Goal: Task Accomplishment & Management: Use online tool/utility

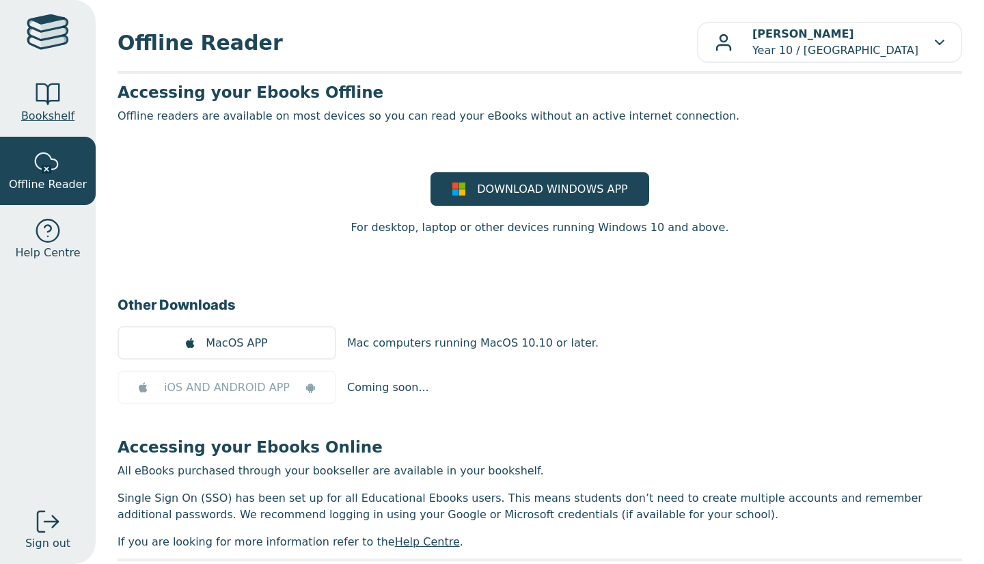
click at [57, 108] on span "Bookshelf" at bounding box center [47, 116] width 53 height 16
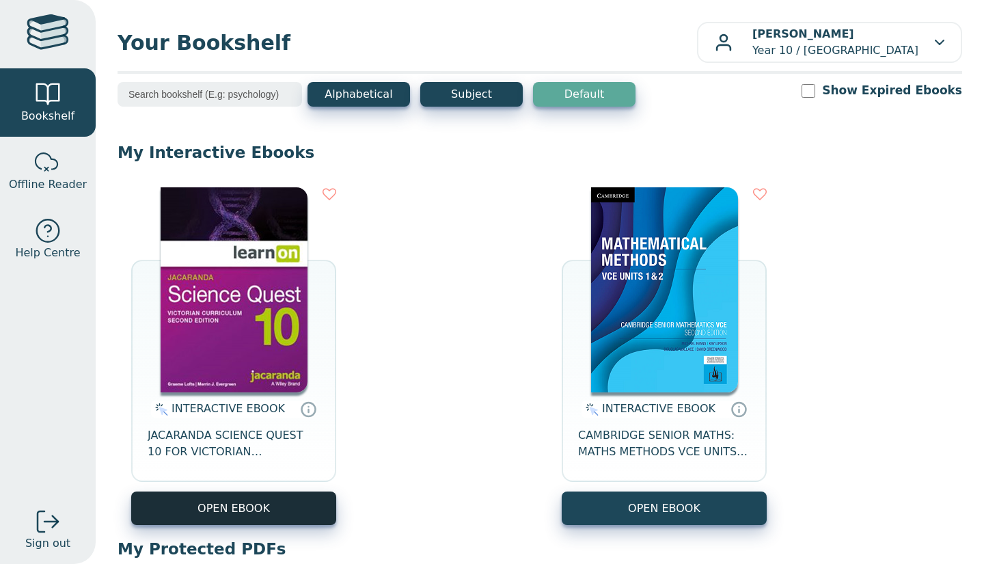
click at [220, 498] on button "OPEN EBOOK" at bounding box center [233, 507] width 205 height 33
